Goal: Task Accomplishment & Management: Manage account settings

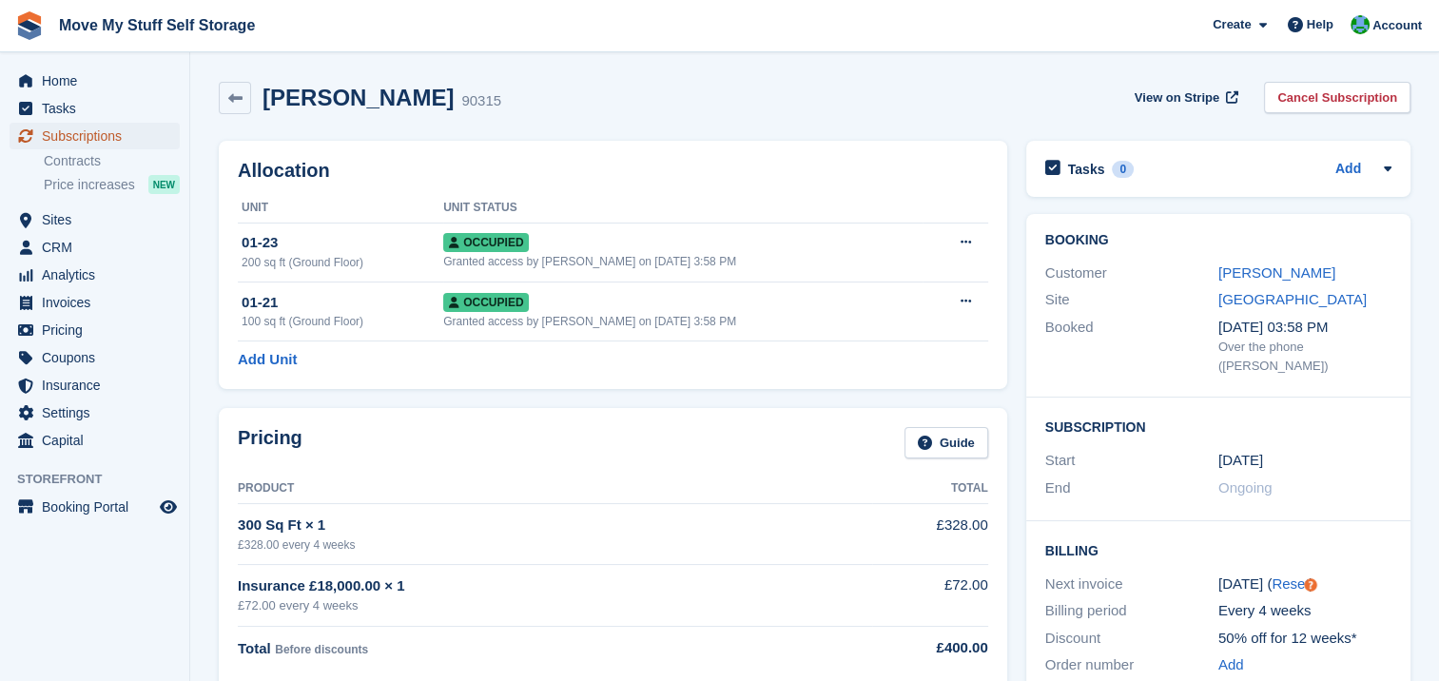
click at [93, 133] on span "Subscriptions" at bounding box center [99, 136] width 114 height 27
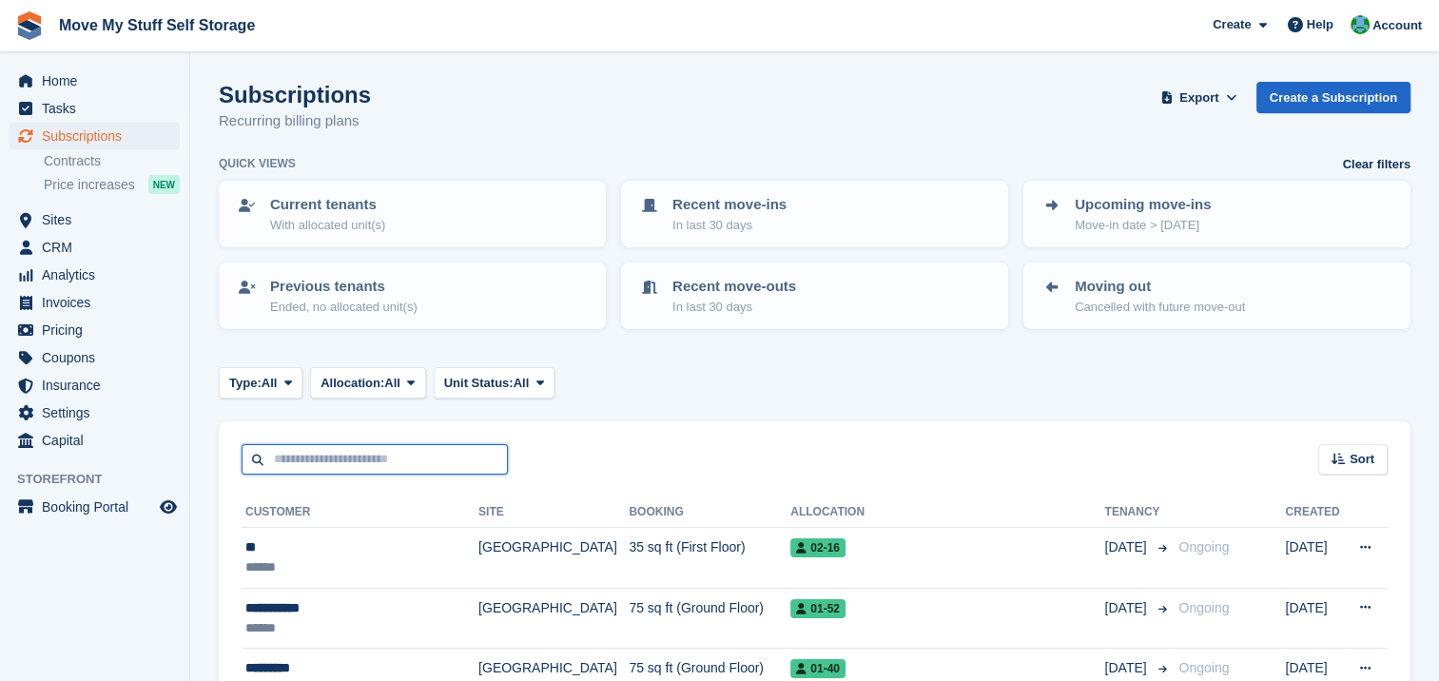
click at [343, 454] on input "text" at bounding box center [375, 459] width 266 height 31
type input "******"
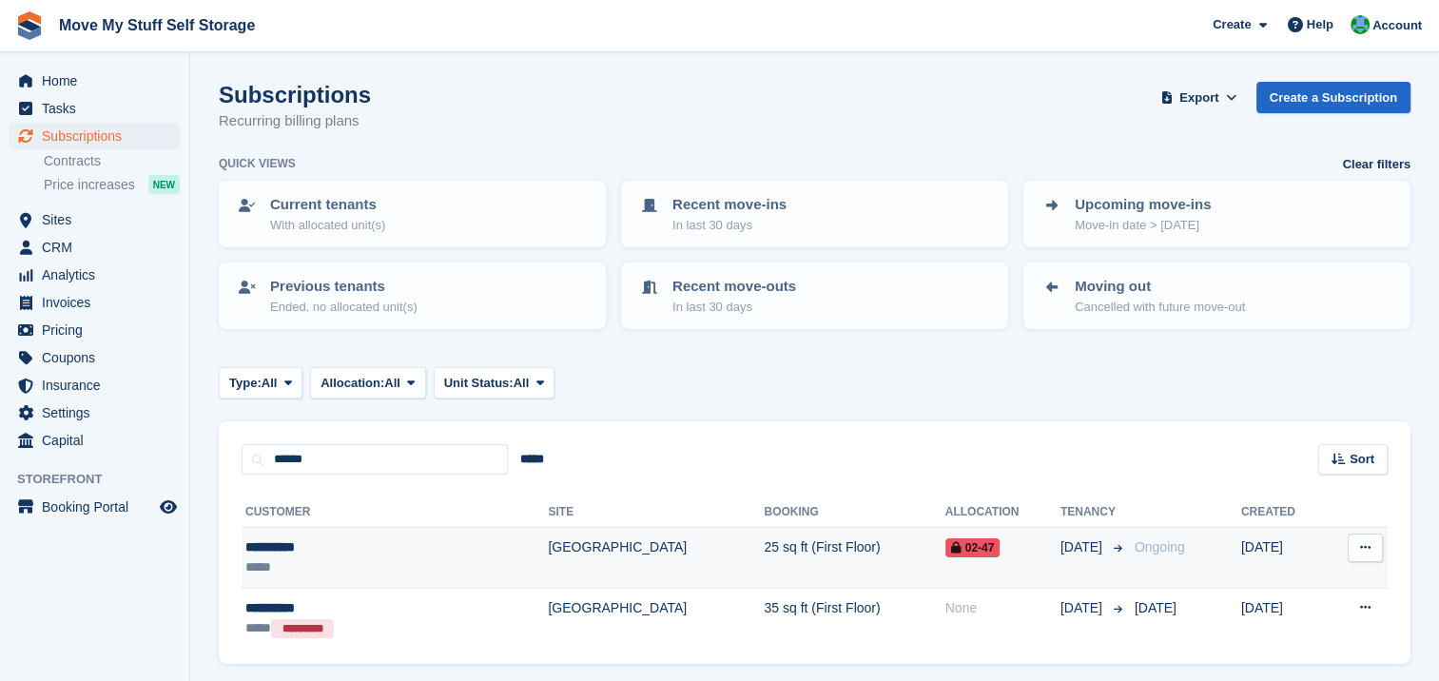
click at [294, 544] on div "**********" at bounding box center [341, 548] width 193 height 20
